Goal: Transaction & Acquisition: Purchase product/service

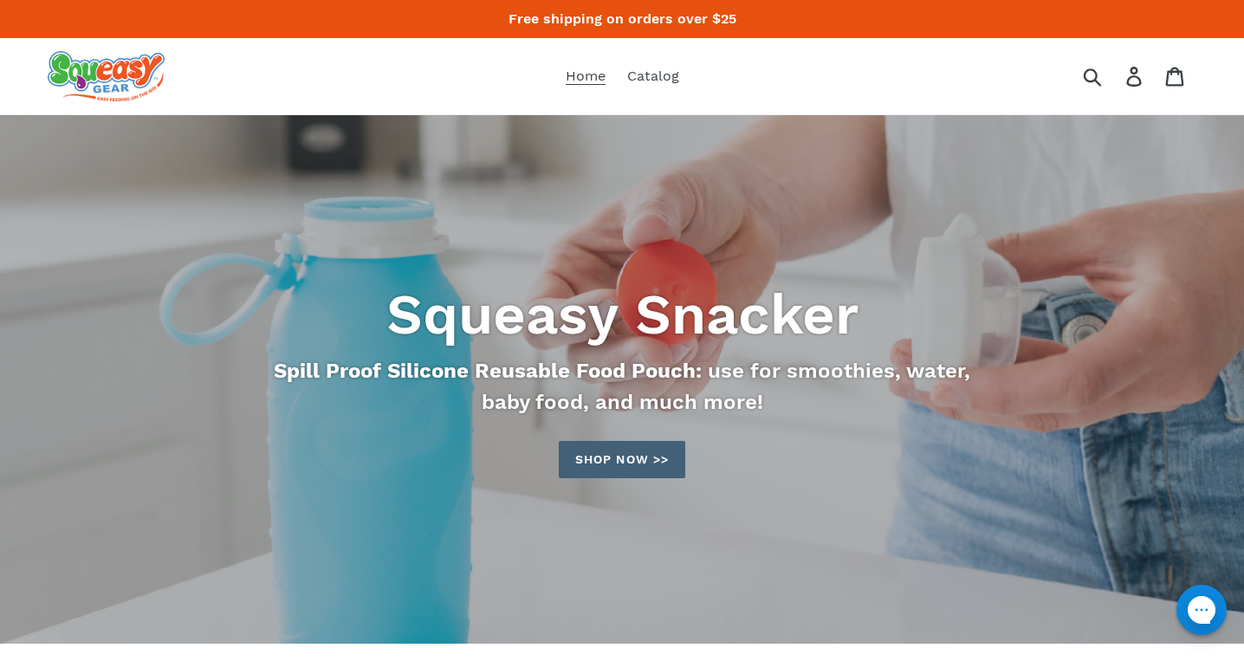
click at [603, 450] on link "Shop now >>" at bounding box center [622, 459] width 126 height 37
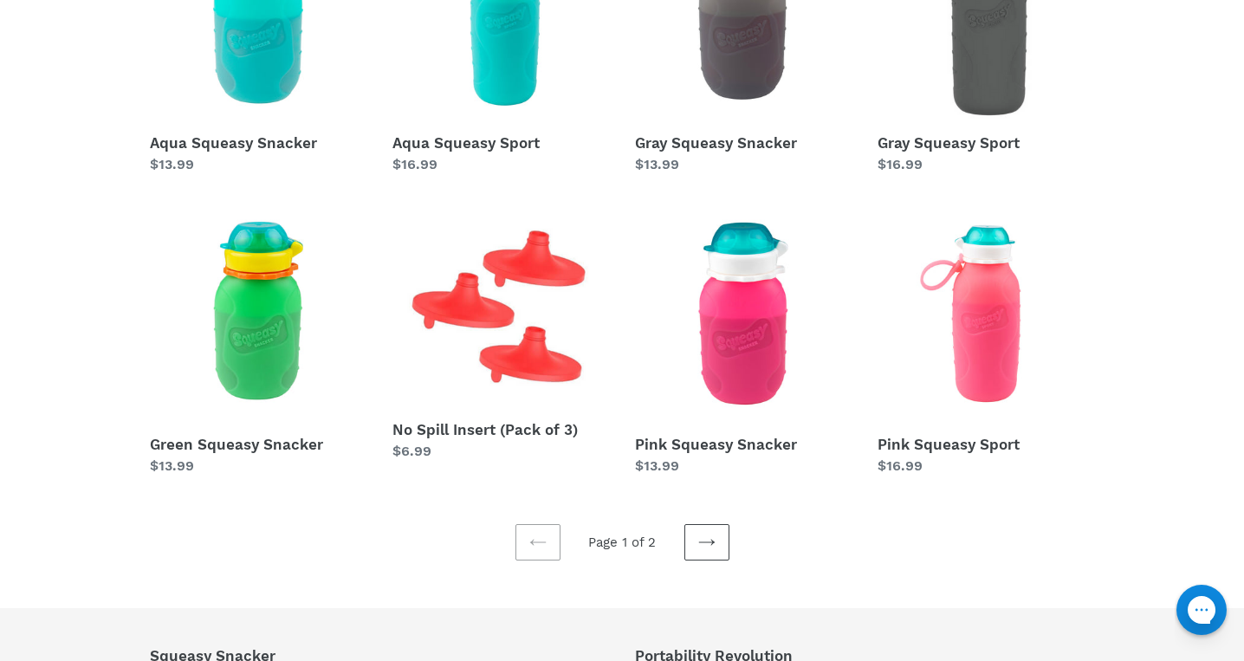
scroll to position [442, 0]
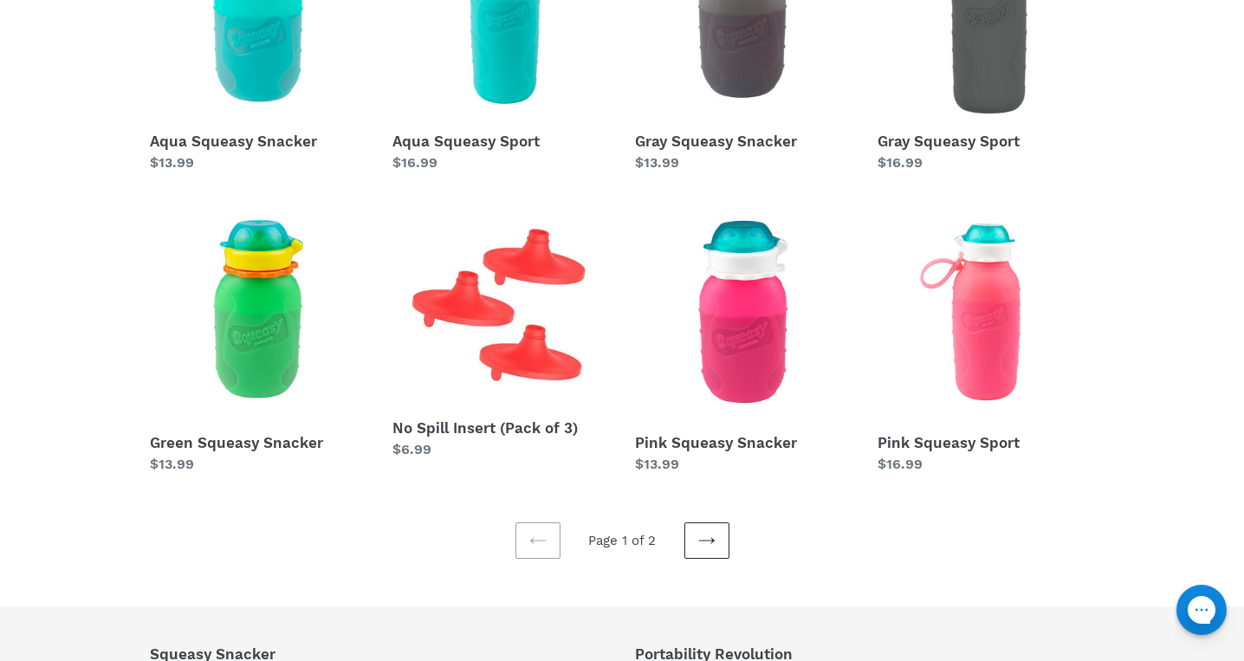
click at [716, 549] on link "Next page" at bounding box center [706, 540] width 45 height 36
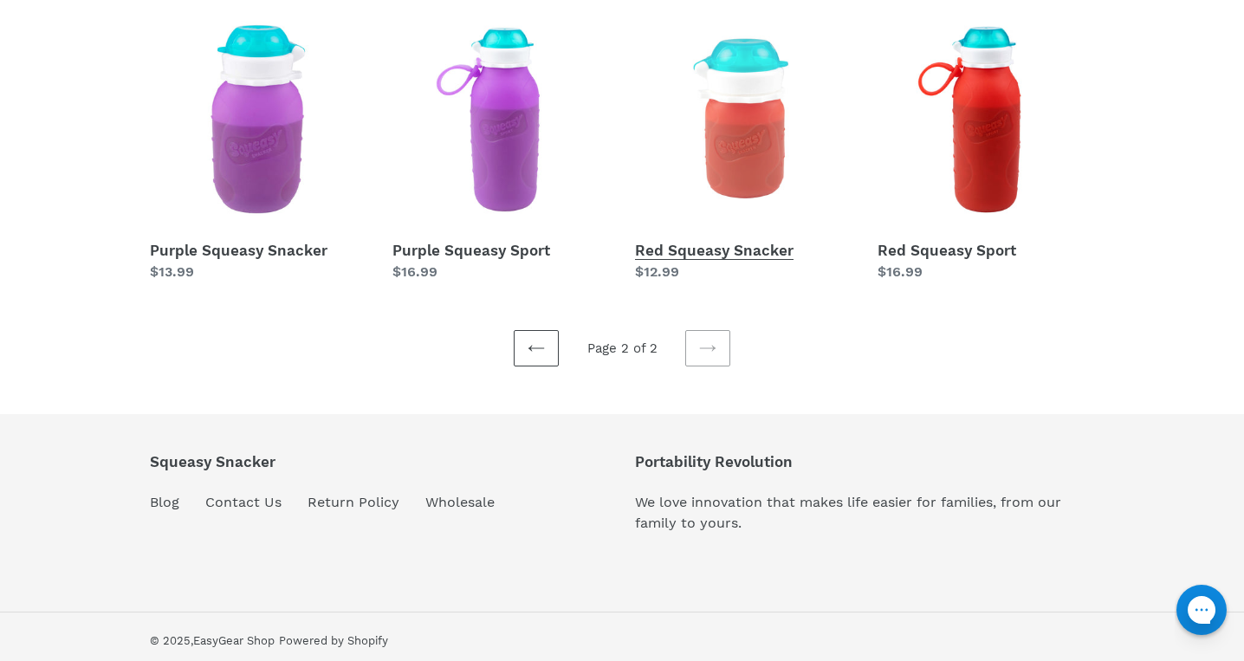
scroll to position [353, 0]
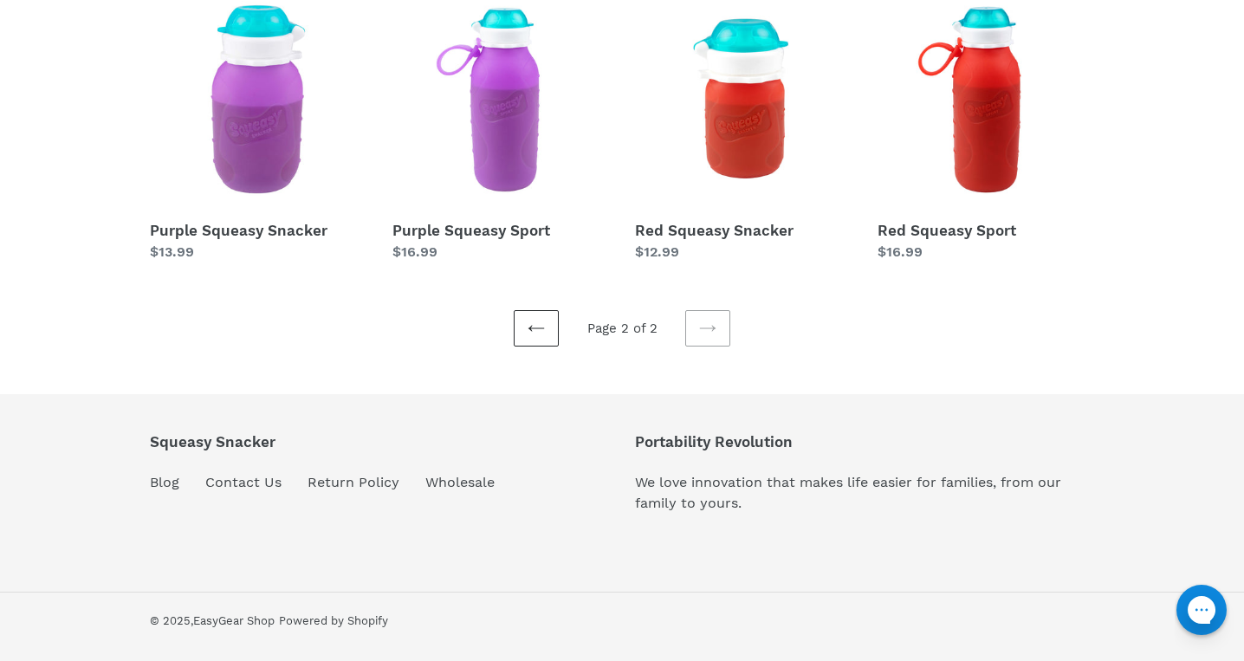
click at [543, 326] on icon at bounding box center [536, 328] width 17 height 17
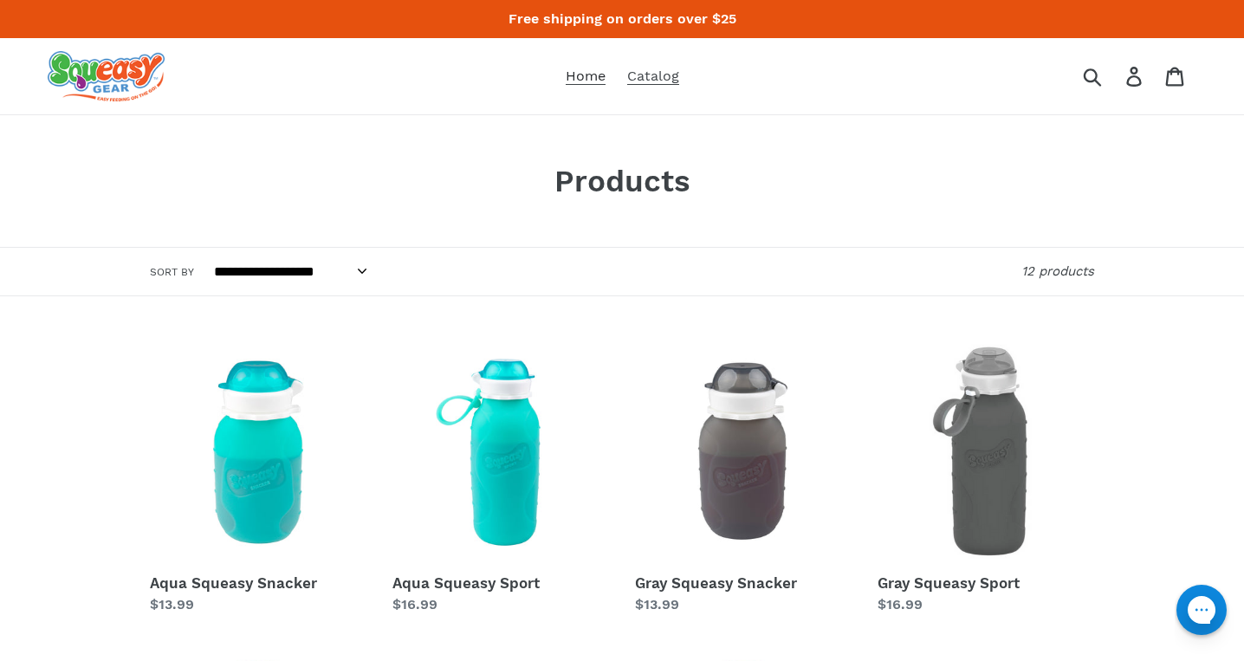
click at [596, 73] on span "Home" at bounding box center [586, 76] width 40 height 17
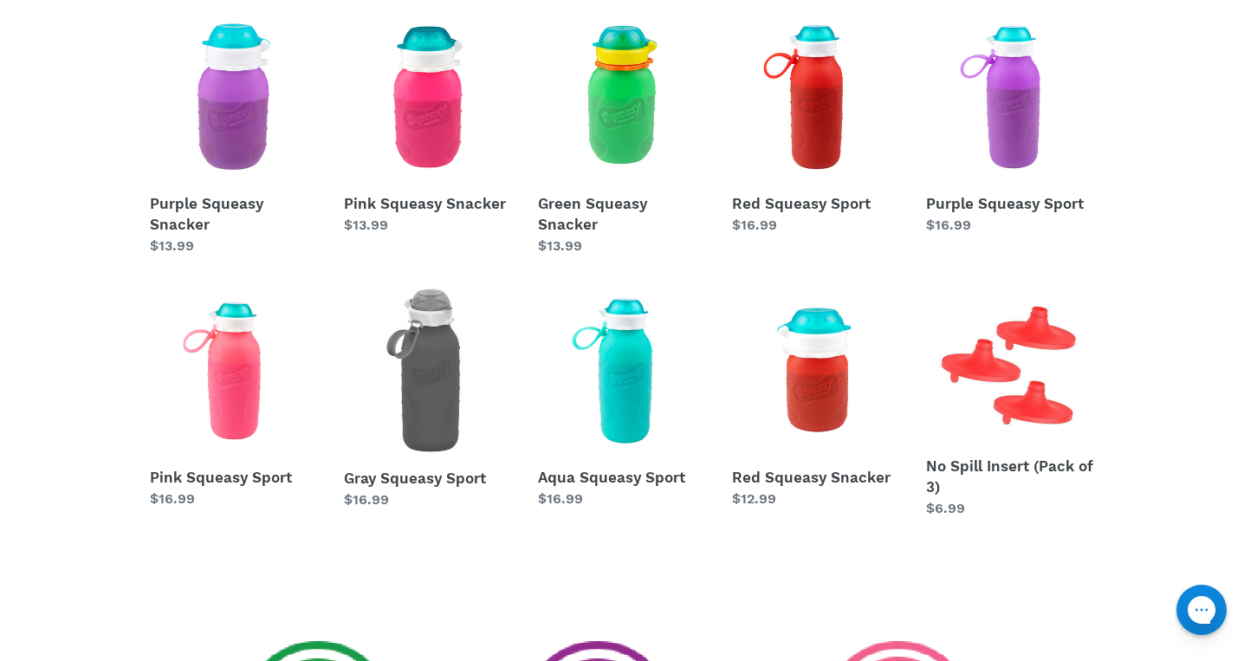
scroll to position [721, 0]
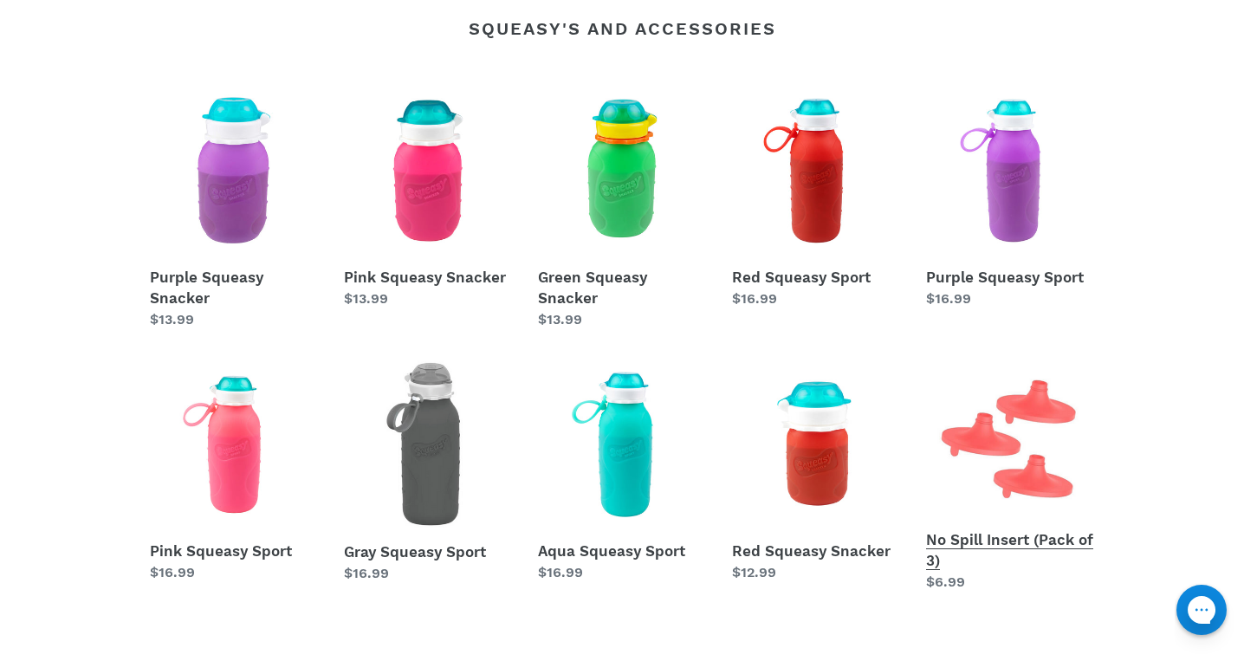
click at [1027, 490] on link "No Spill Insert (Pack of 3)" at bounding box center [1010, 476] width 168 height 232
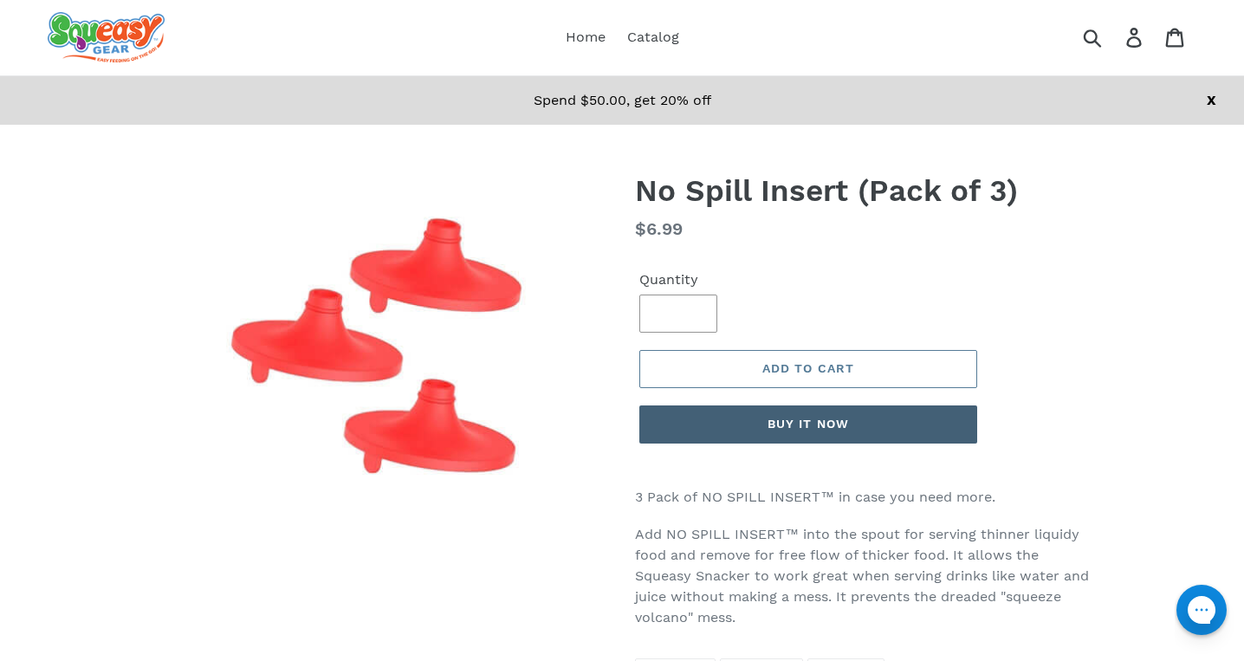
scroll to position [33, 0]
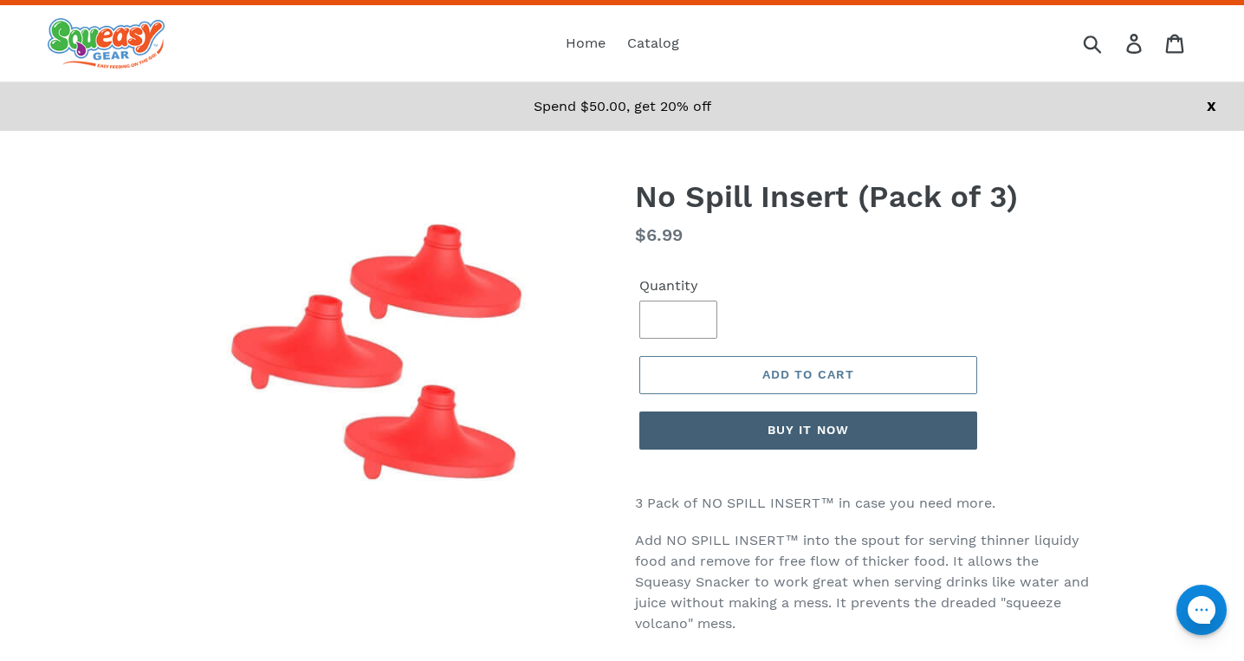
click at [797, 433] on button "Buy it now" at bounding box center [808, 430] width 338 height 38
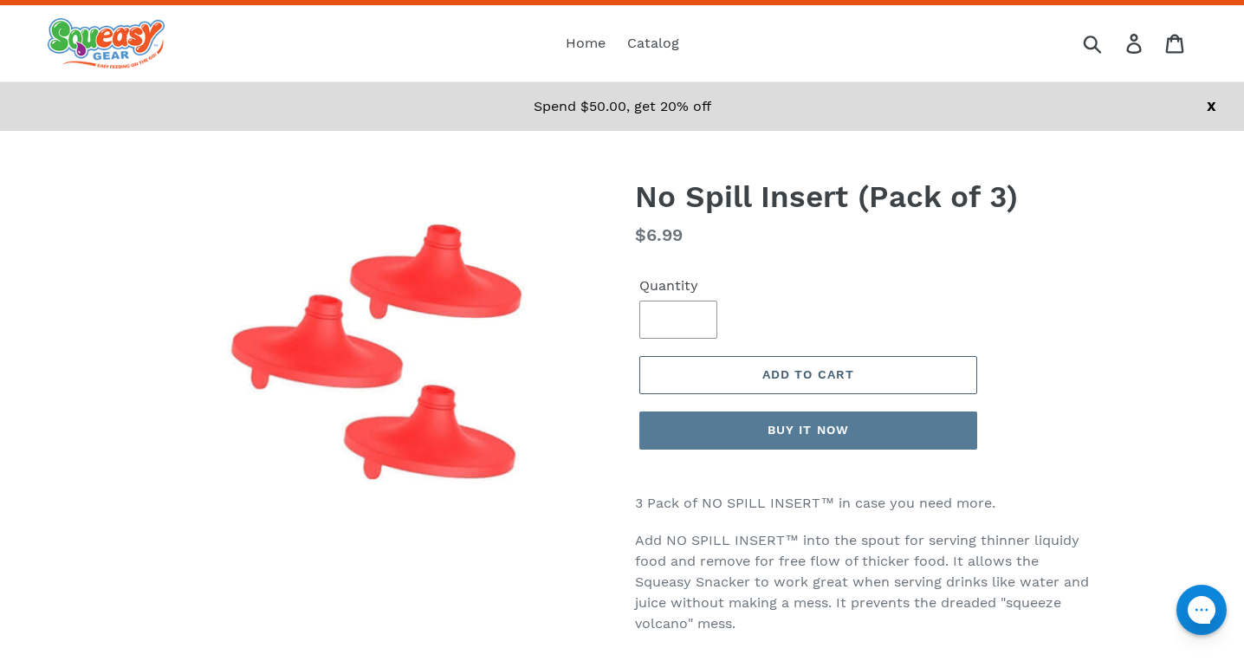
click at [733, 390] on button "Add to cart" at bounding box center [808, 375] width 338 height 38
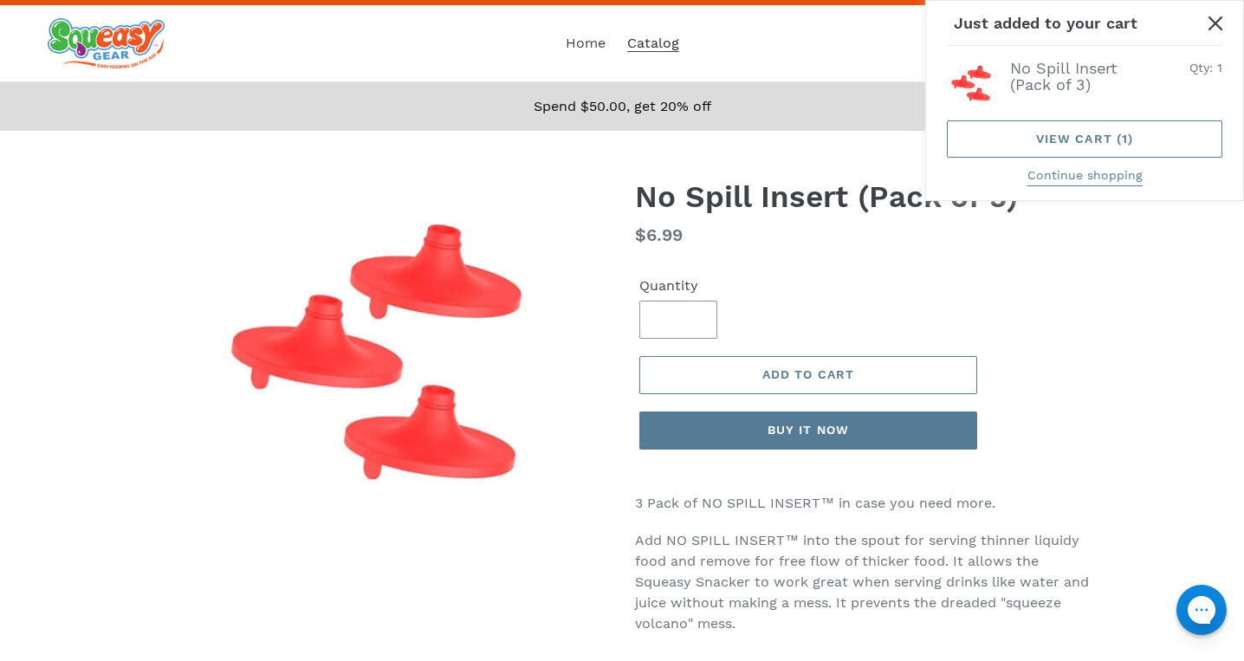
click at [662, 42] on span "Catalog" at bounding box center [653, 43] width 52 height 17
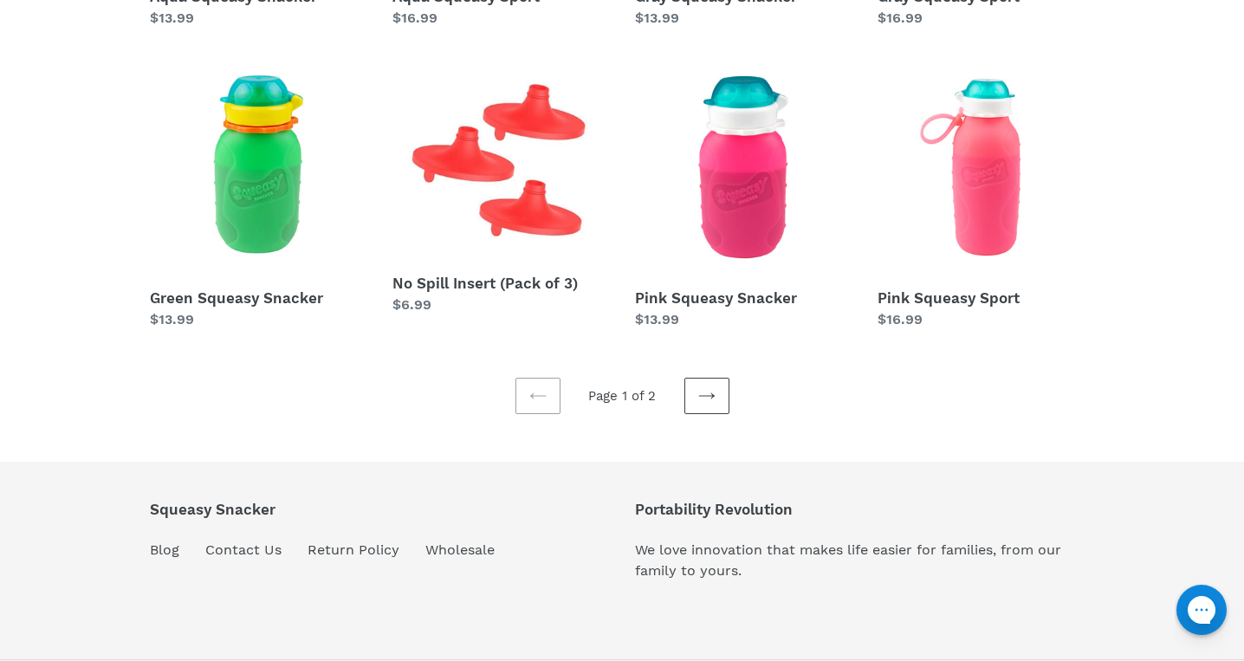
scroll to position [612, 0]
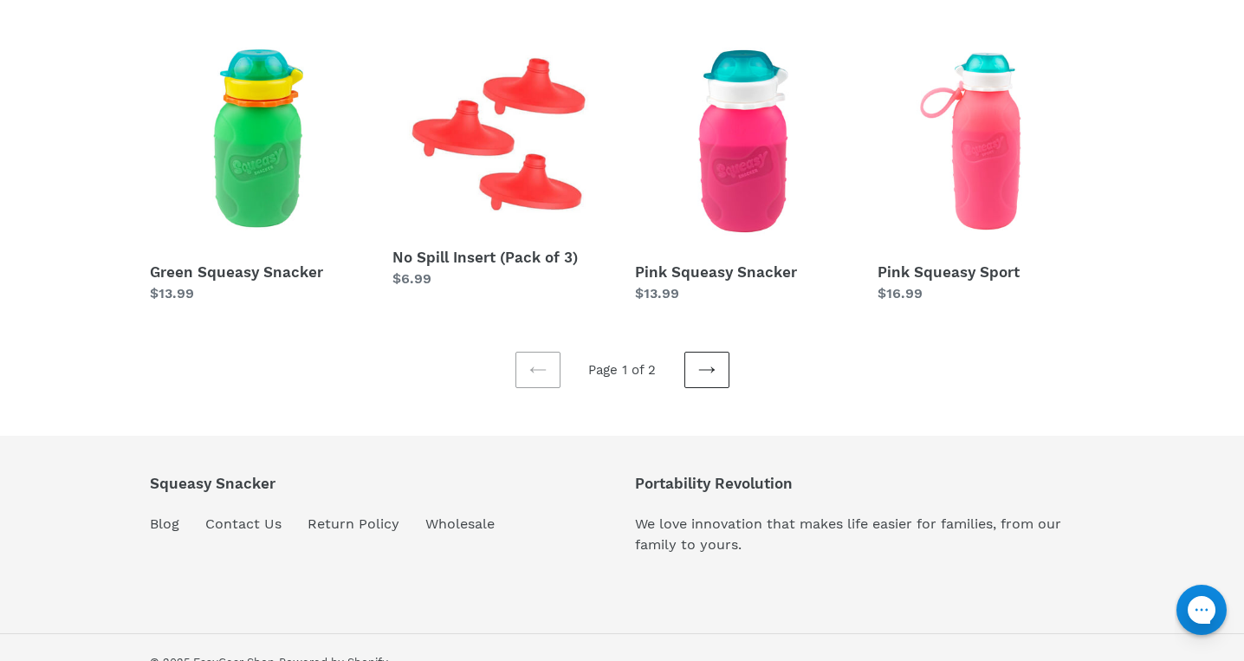
click at [716, 374] on link "Next page" at bounding box center [706, 370] width 45 height 36
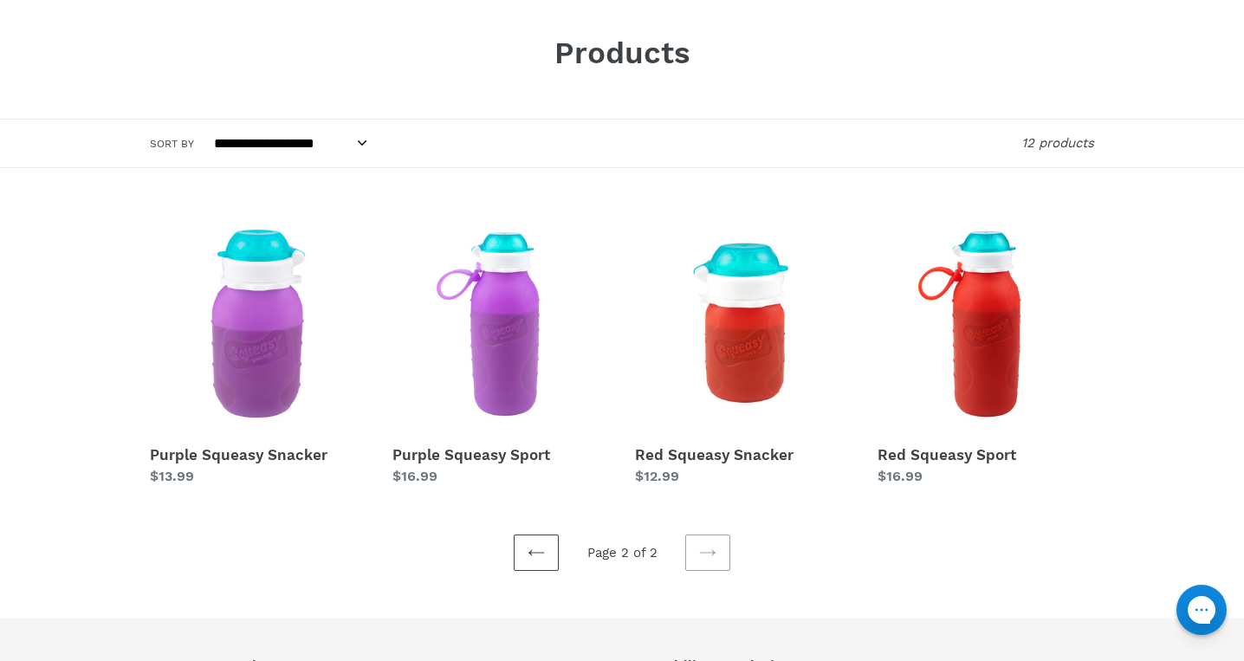
scroll to position [129, 0]
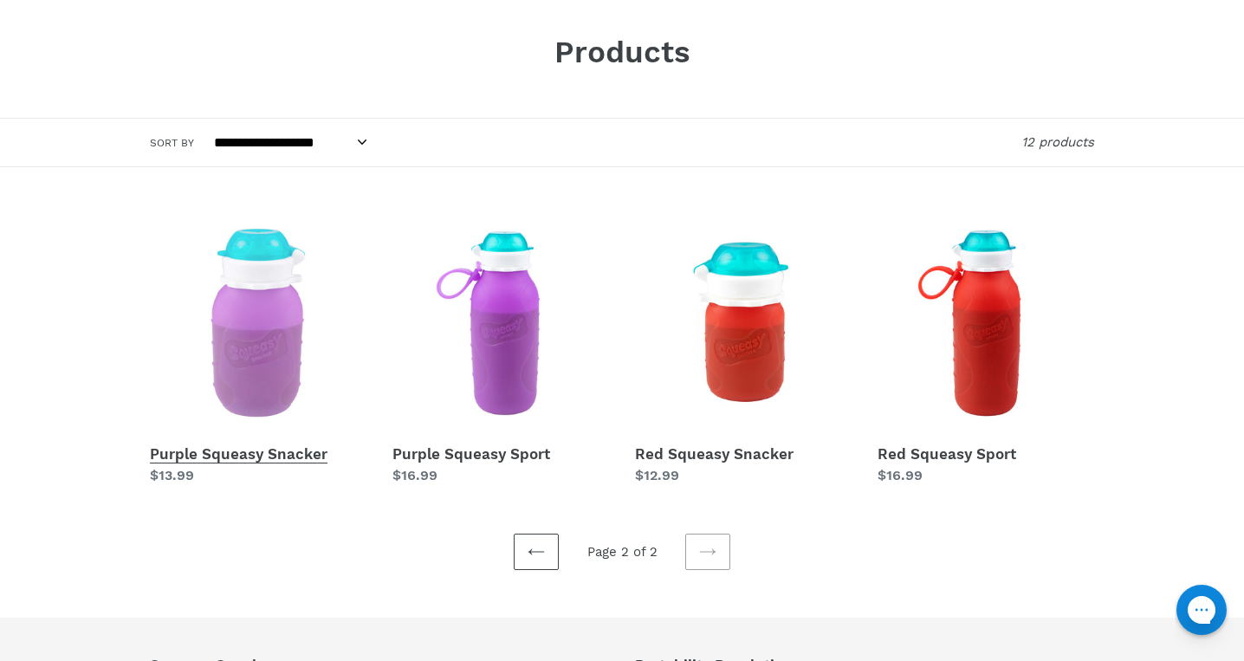
click at [256, 328] on link "Purple Squeasy Snacker" at bounding box center [258, 350] width 217 height 271
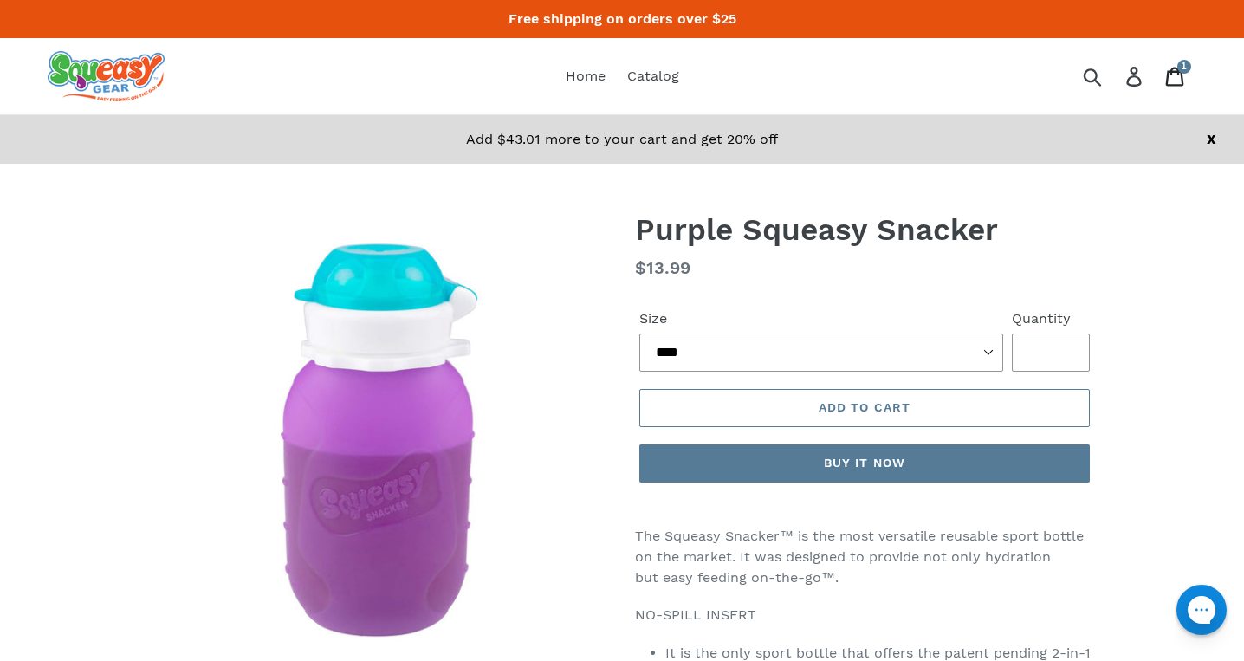
click at [1176, 78] on icon at bounding box center [1174, 77] width 19 height 20
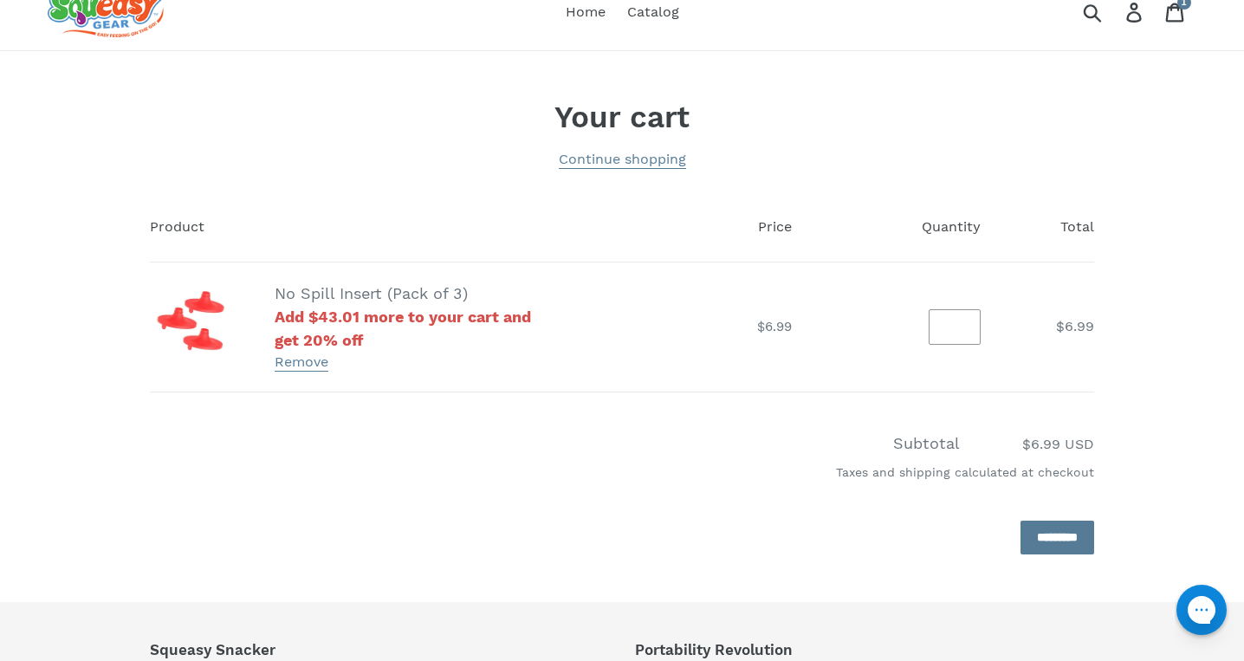
scroll to position [69, 0]
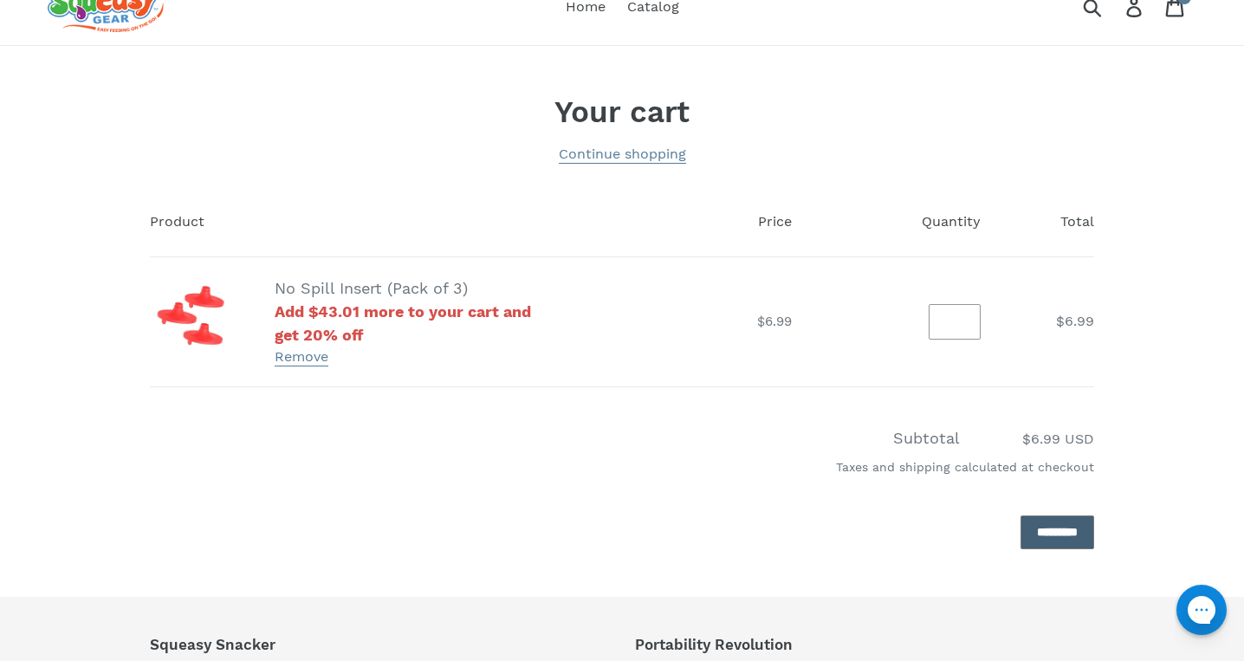
click at [1036, 529] on input "*********" at bounding box center [1057, 532] width 74 height 34
click at [1066, 530] on input "*********" at bounding box center [1057, 532] width 74 height 34
